Goal: Find contact information: Find contact information

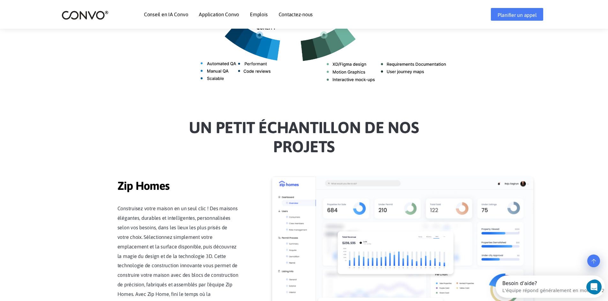
click at [255, 14] on font "Emplois" at bounding box center [259, 14] width 18 height 6
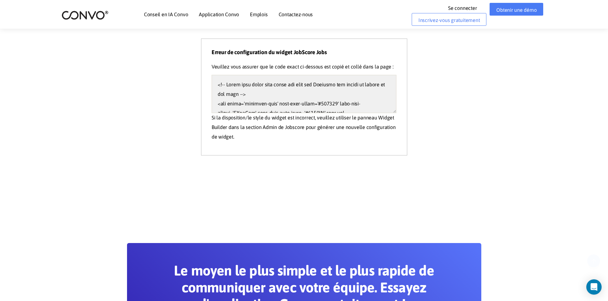
scroll to position [191, 0]
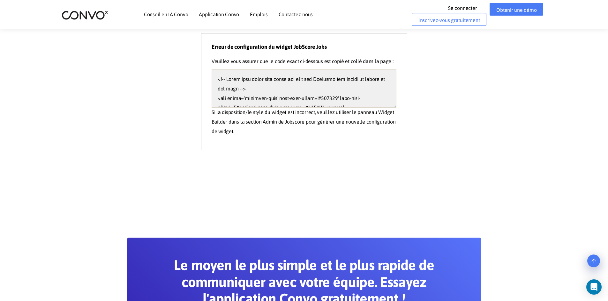
drag, startPoint x: 505, startPoint y: 123, endPoint x: 502, endPoint y: 121, distance: 3.6
click at [505, 123] on section "Rejoignez l'équipe ambitieuse de Convo. Vous vous intégrerez parfaitement. Erre…" at bounding box center [304, 78] width 608 height 220
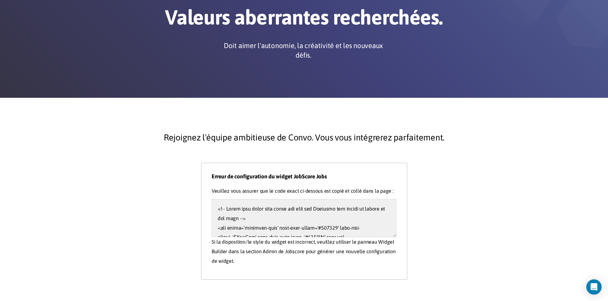
scroll to position [0, 0]
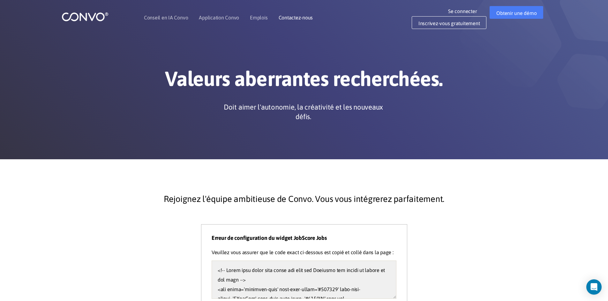
click at [299, 21] on li "Contactez-nous" at bounding box center [296, 17] width 34 height 27
click at [301, 19] on font "Contactez-nous" at bounding box center [296, 18] width 34 height 6
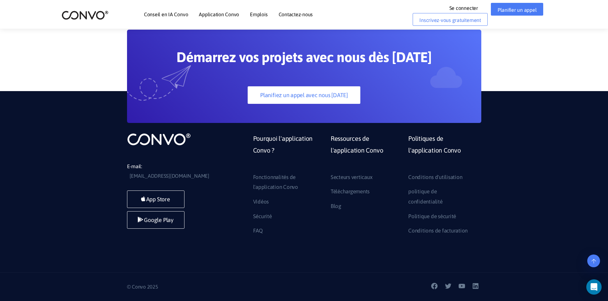
scroll to position [488, 0]
